Goal: Browse casually: Explore the website without a specific task or goal

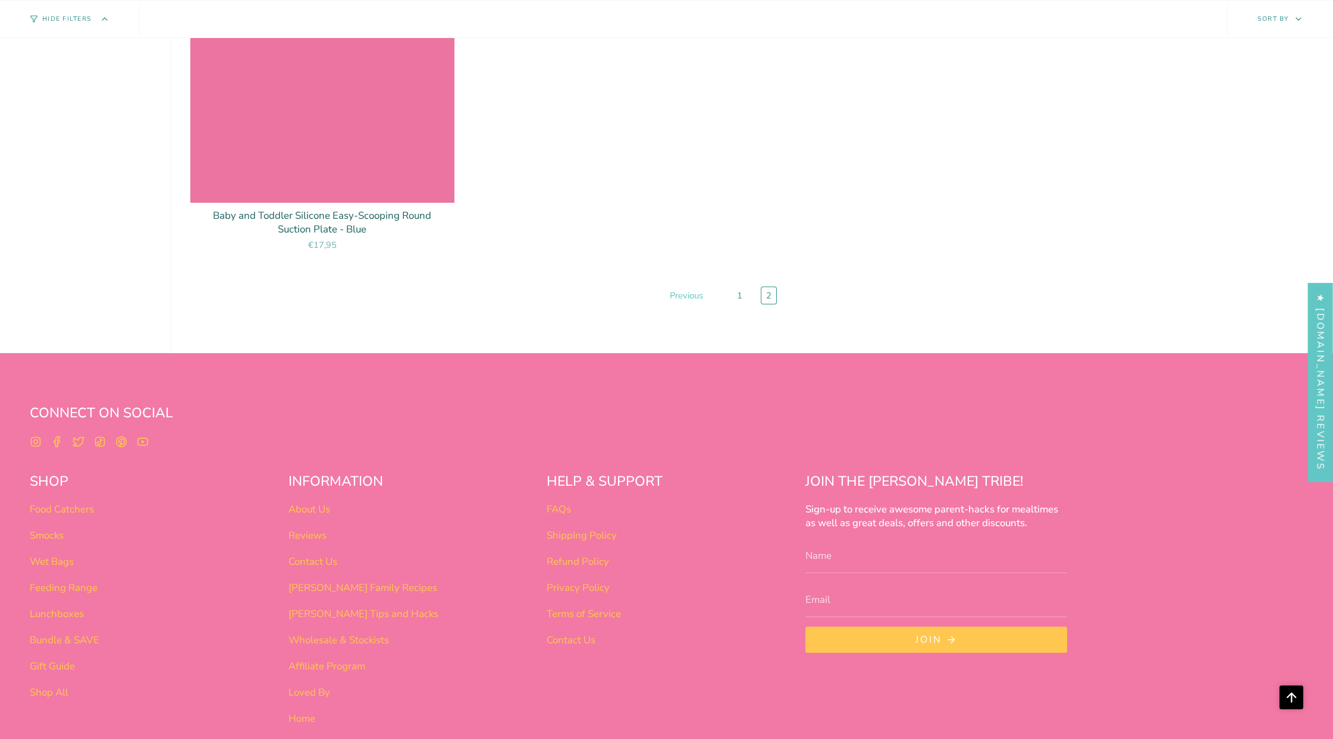
scroll to position [1424, 0]
